Goal: Use online tool/utility: Use online tool/utility

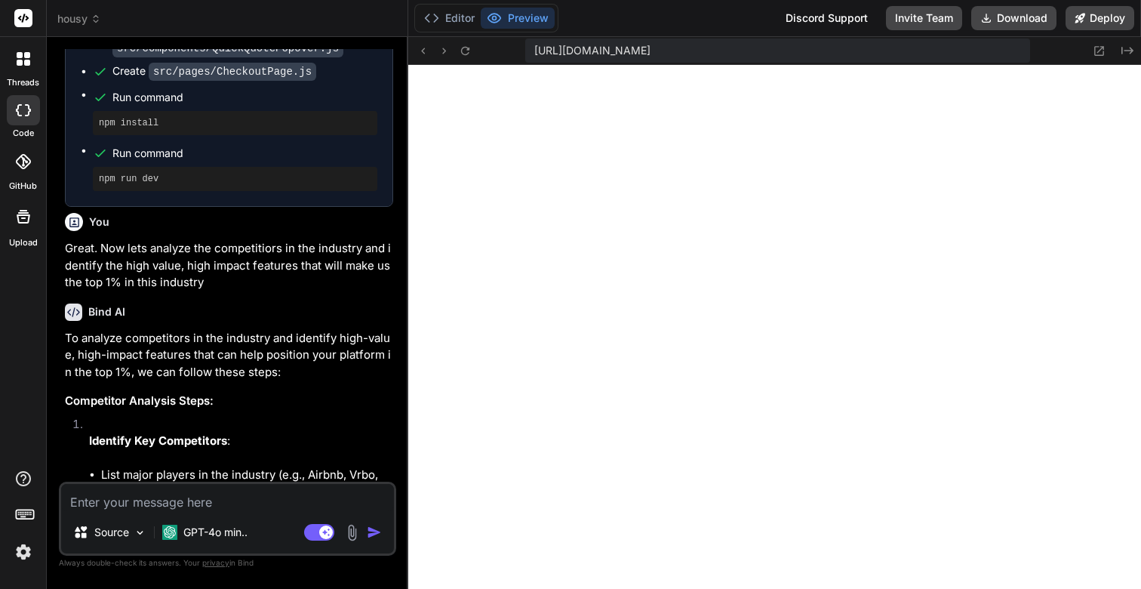
scroll to position [5710, 0]
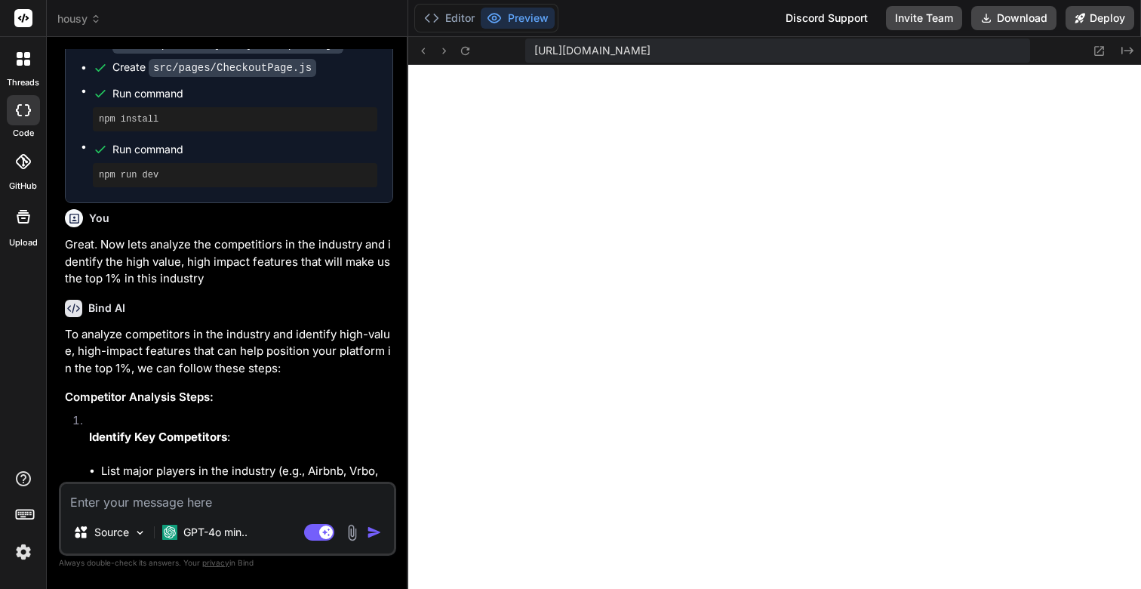
click at [21, 552] on img at bounding box center [24, 552] width 26 height 26
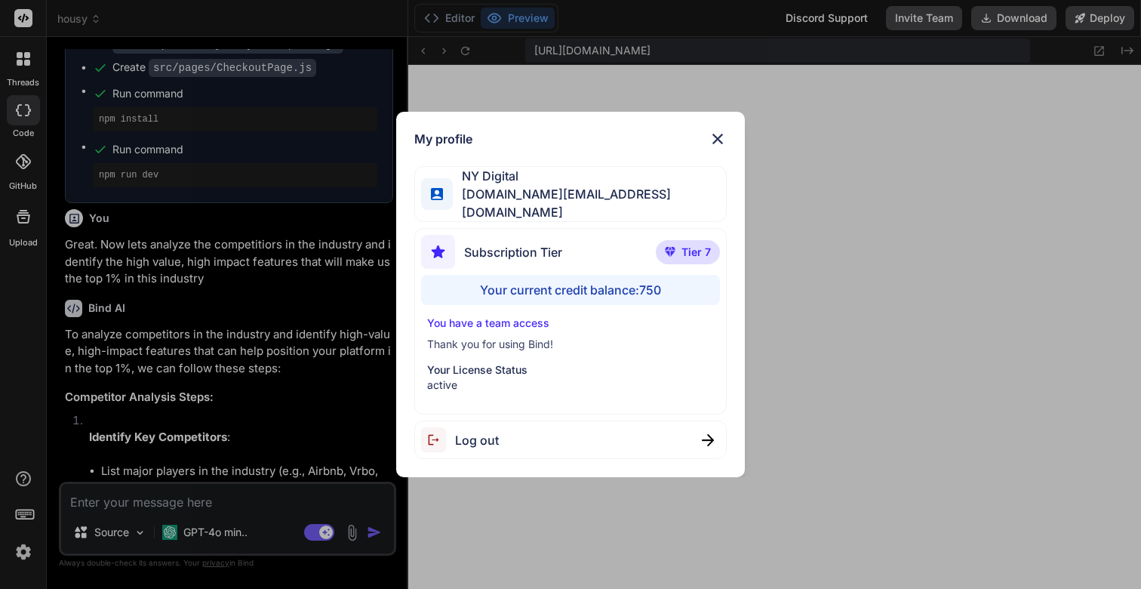
click at [21, 552] on div "My profile NY Digital [DOMAIN_NAME][EMAIL_ADDRESS][DOMAIN_NAME] Subscription Ti…" at bounding box center [570, 294] width 1141 height 589
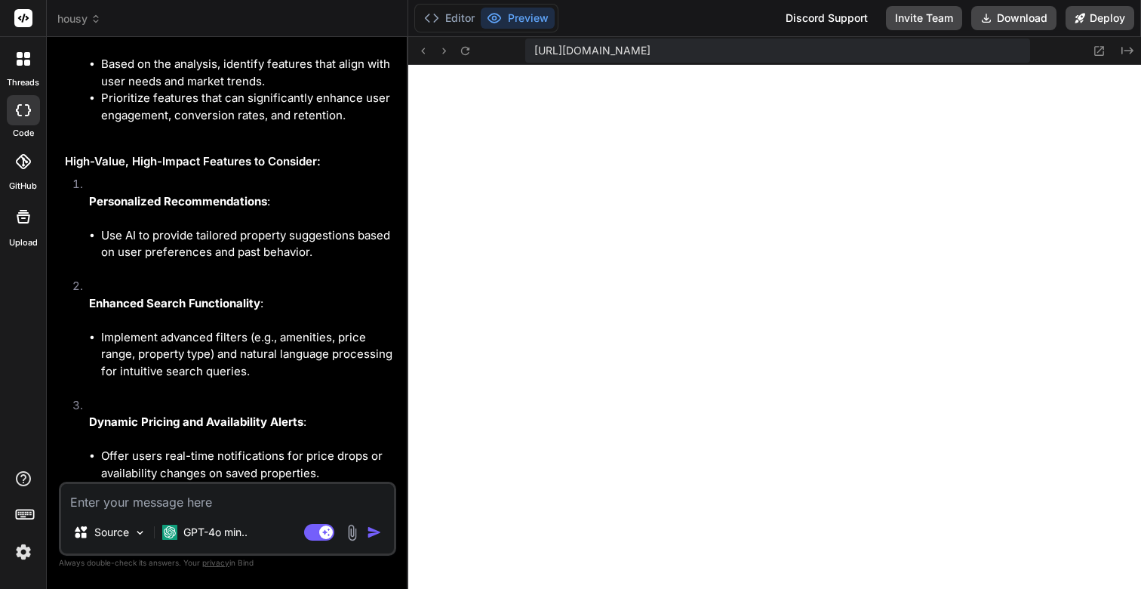
scroll to position [6811, 0]
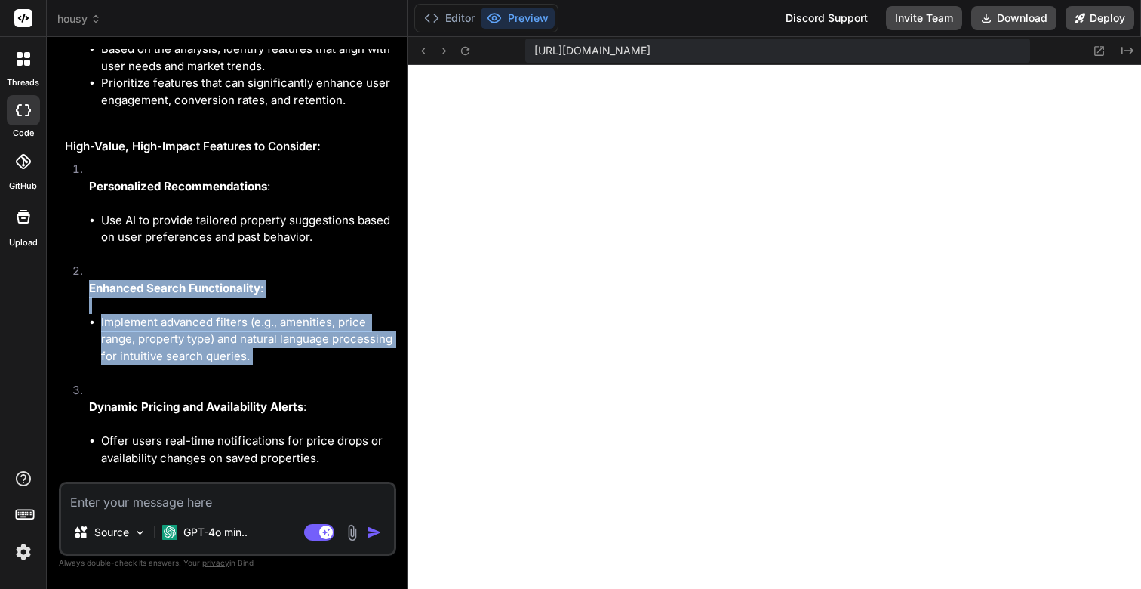
drag, startPoint x: 89, startPoint y: 242, endPoint x: 313, endPoint y: 319, distance: 236.6
click at [313, 319] on li "Enhanced Search Functionality : Implement advanced filters (e.g., amenities, pr…" at bounding box center [235, 322] width 316 height 119
copy li "Enhanced Search Functionality : Implement advanced filters (e.g., amenities, pr…"
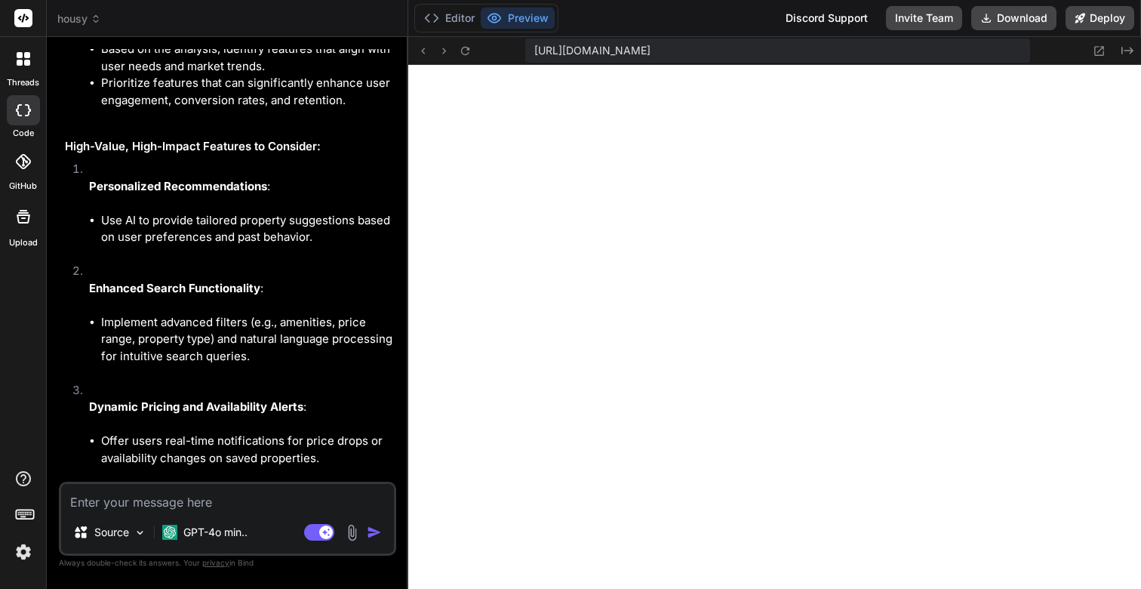
click at [139, 511] on div "Source GPT-4o min.. Agent Mode. When this toggle is activated, AI automatically…" at bounding box center [227, 519] width 337 height 74
click at [132, 504] on textarea at bounding box center [227, 497] width 333 height 27
type textarea "L"
type textarea "x"
type textarea "Le"
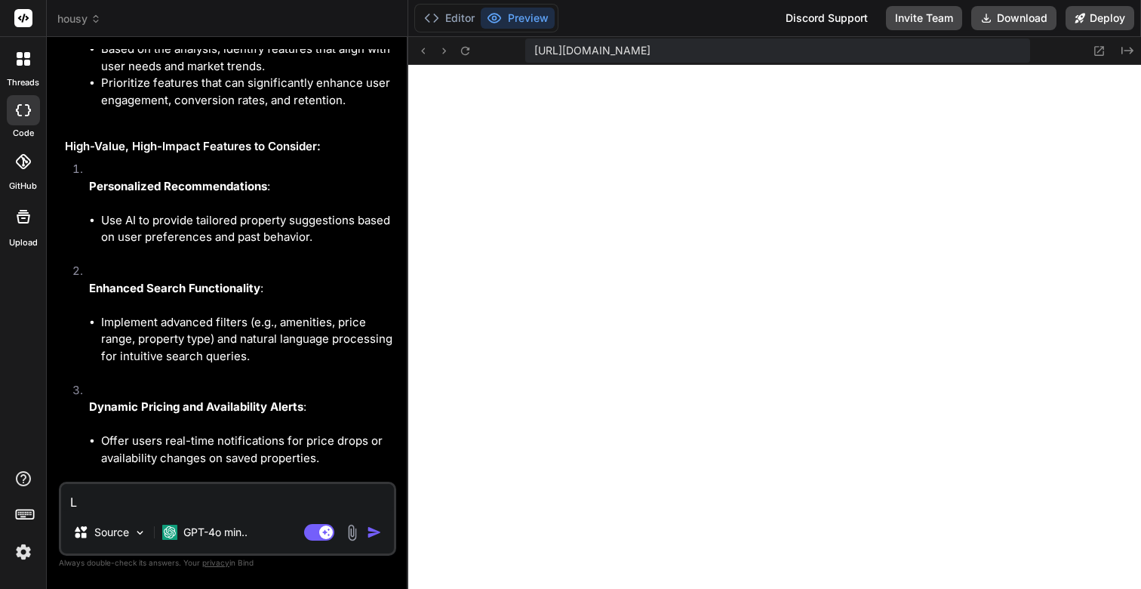
type textarea "x"
type textarea "Let"
type textarea "x"
type textarea "Lets"
type textarea "x"
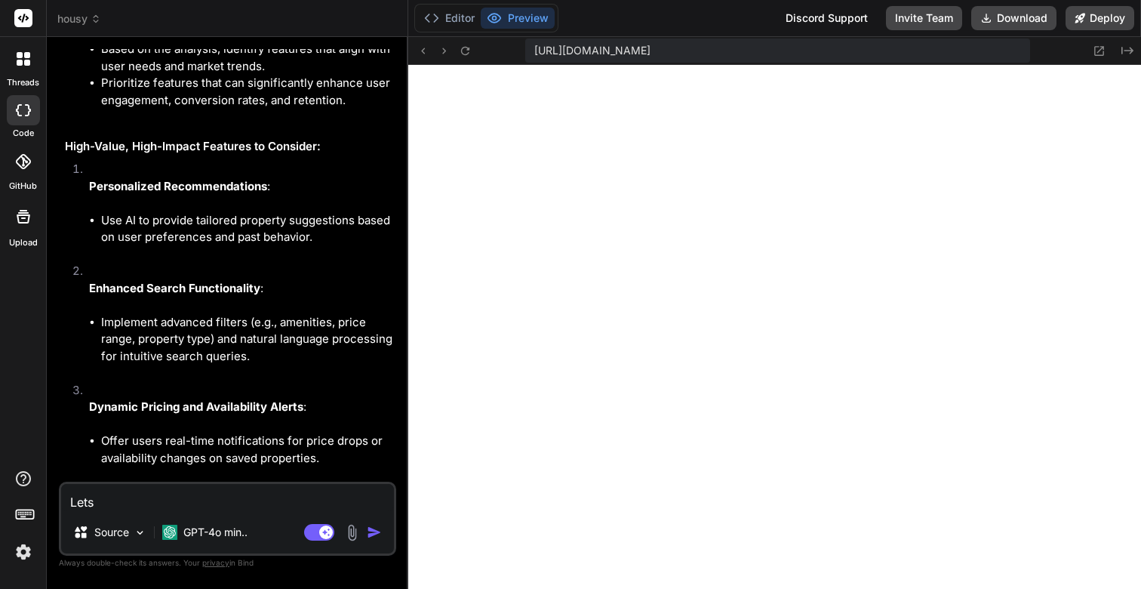
type textarea "Lets"
type textarea "x"
type textarea "Lets w"
type textarea "x"
type textarea "Lets wo"
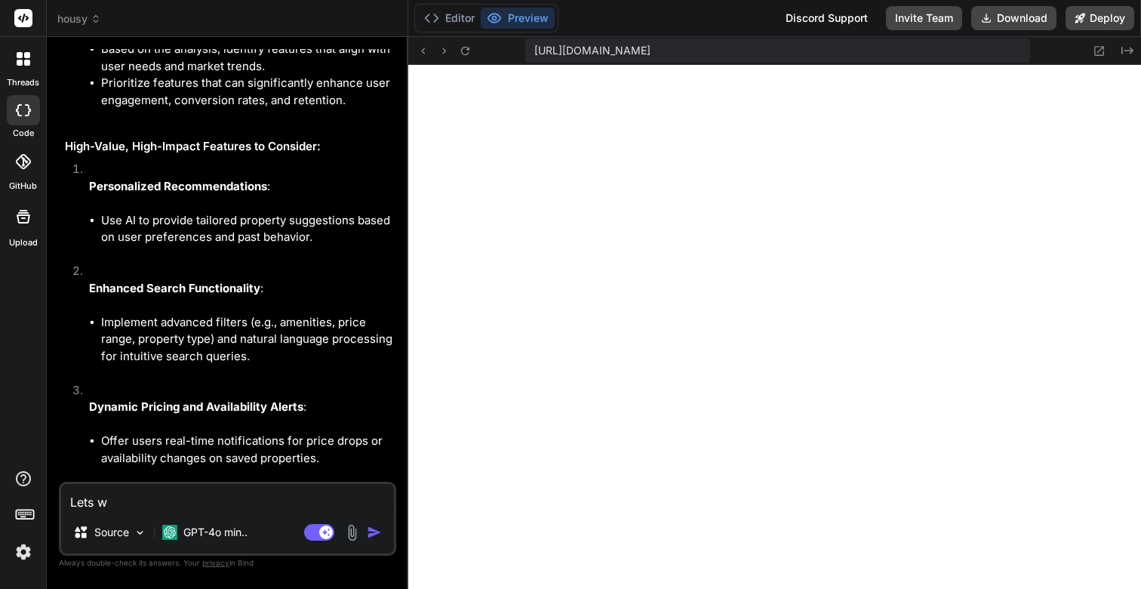
type textarea "x"
type textarea "Lets wor"
type textarea "x"
type textarea "Lets work"
type textarea "x"
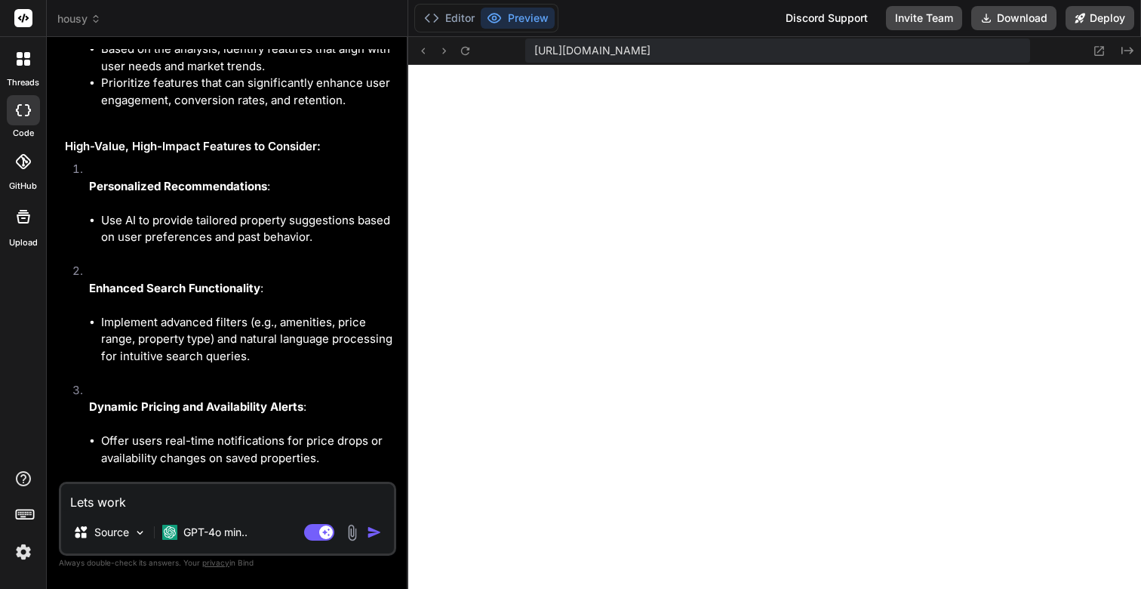
type textarea "Lets workj"
type textarea "x"
type textarea "Lets work"
type textarea "x"
type textarea "Lets work"
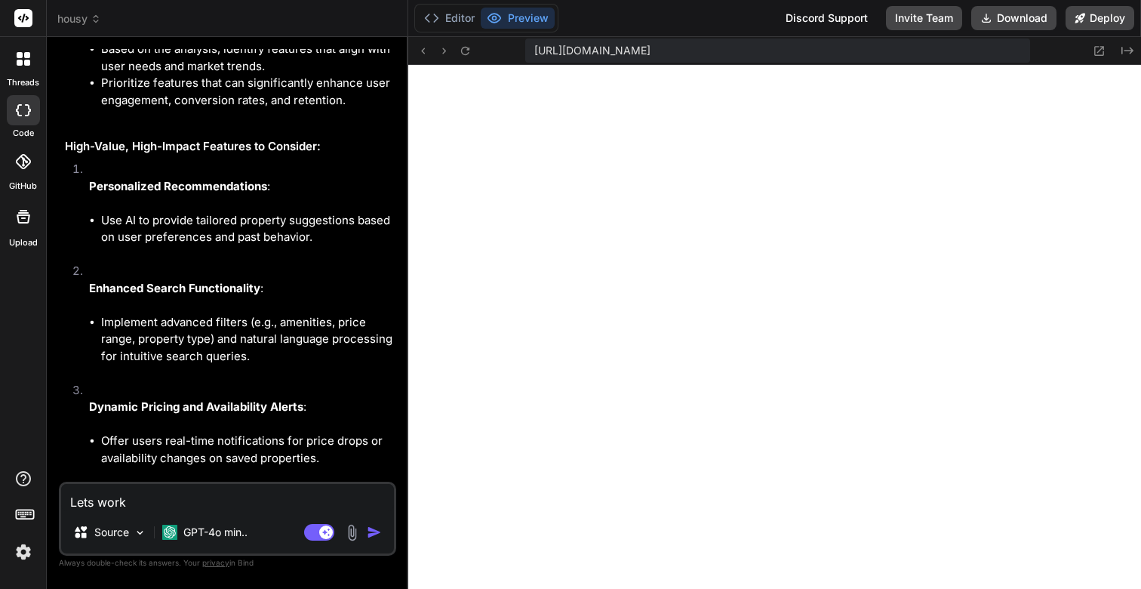
type textarea "x"
type textarea "Lets work o"
type textarea "x"
type textarea "Lets work on"
type textarea "x"
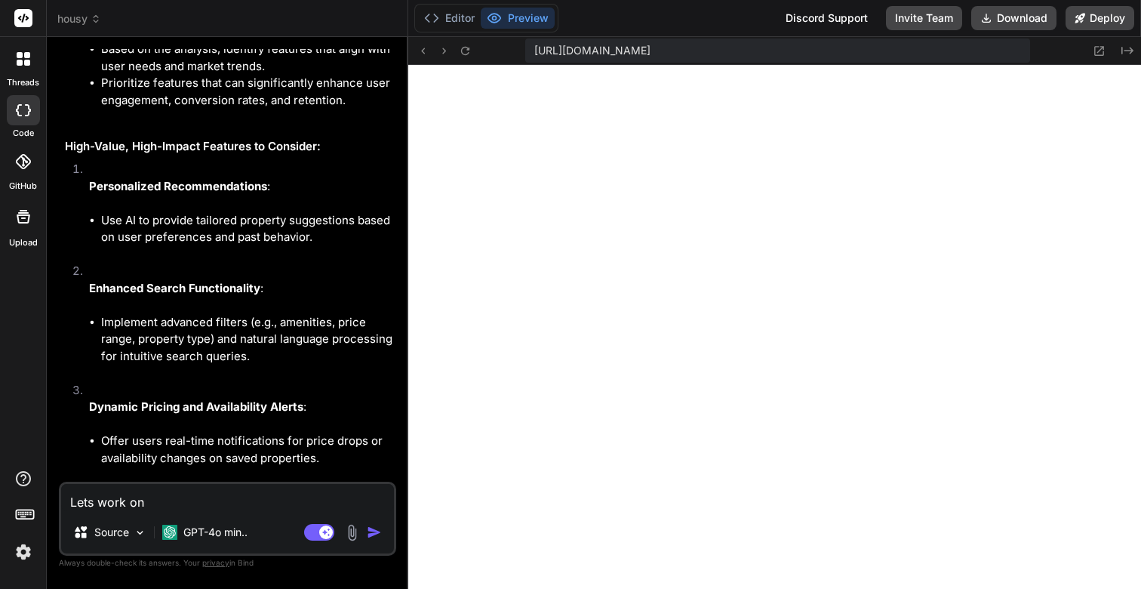
type textarea "Lets work on"
type textarea "x"
paste textarea "Enhanced Search Functionality: Implement advanced filters (e.g., amenities, pri…"
type textarea "Lets work on Enhanced Search Functionality: Implement advanced filters (e.g., a…"
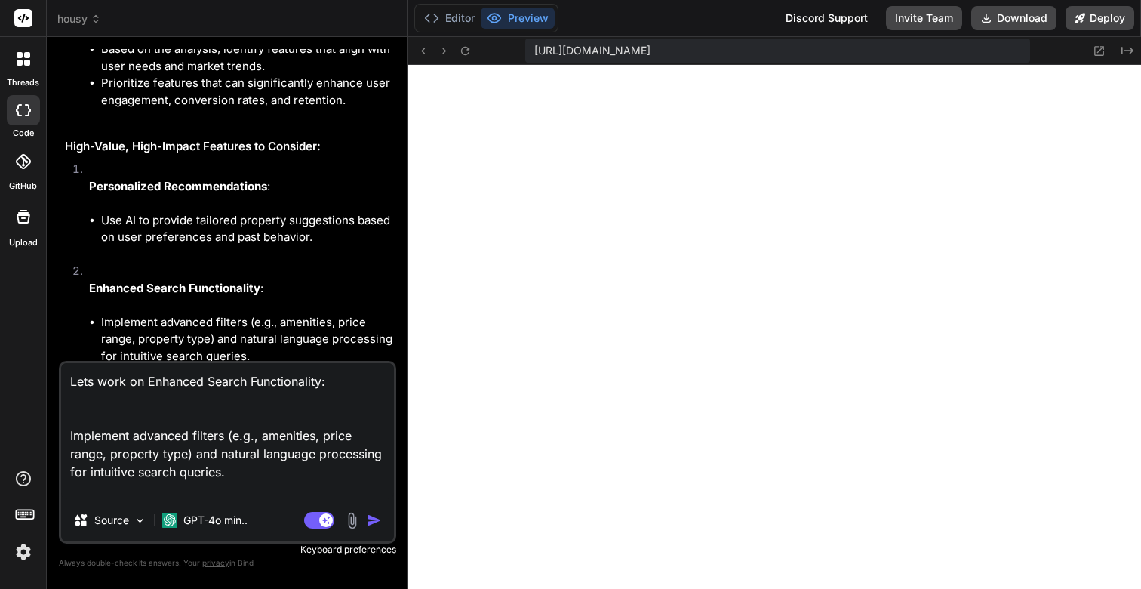
type textarea "x"
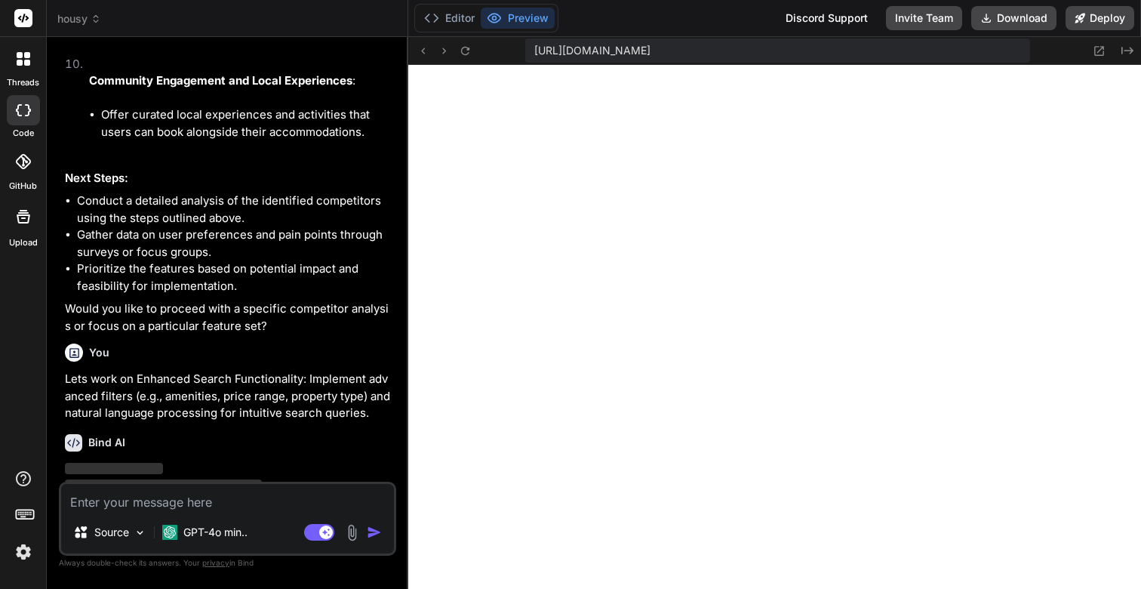
scroll to position [7886, 0]
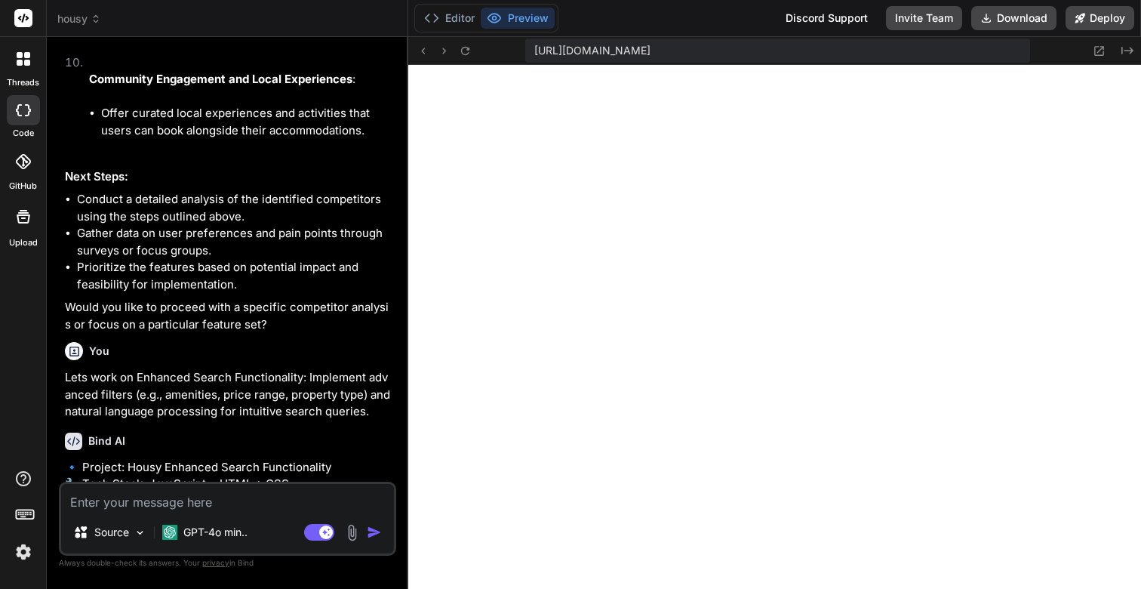
type textarea "x"
